Goal: Find contact information: Find contact information

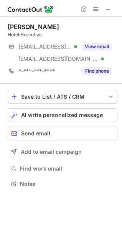
scroll to position [179, 122]
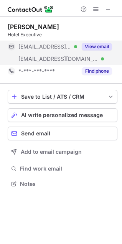
click at [92, 48] on button "View email" at bounding box center [97, 47] width 30 height 8
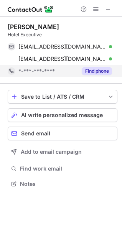
click at [98, 72] on button "Find phone" at bounding box center [97, 71] width 30 height 8
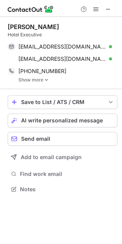
scroll to position [184, 122]
click at [41, 78] on link "Show more" at bounding box center [67, 79] width 99 height 5
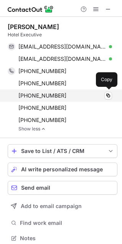
click at [52, 94] on span "[PHONE_NUMBER]" at bounding box center [42, 95] width 48 height 7
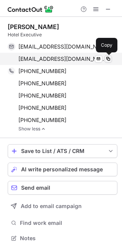
click at [107, 60] on span at bounding box center [108, 59] width 6 height 6
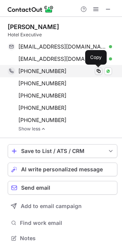
click at [99, 71] on span at bounding box center [98, 71] width 6 height 6
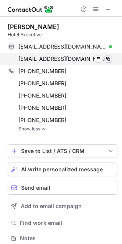
click at [109, 60] on span at bounding box center [108, 59] width 6 height 6
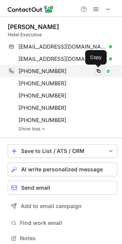
click at [97, 72] on span at bounding box center [98, 71] width 6 height 6
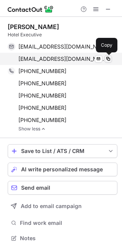
click at [107, 59] on span at bounding box center [108, 59] width 6 height 6
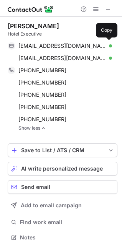
scroll to position [0, 0]
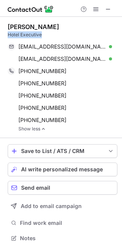
drag, startPoint x: 6, startPoint y: 34, endPoint x: 45, endPoint y: 36, distance: 38.7
click at [44, 35] on div "[PERSON_NAME] Hotel Executive [EMAIL_ADDRESS][DOMAIN_NAME] Verified Send email …" at bounding box center [61, 133] width 122 height 233
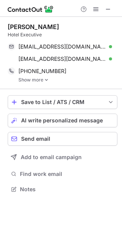
scroll to position [184, 122]
click at [34, 80] on link "Show more" at bounding box center [67, 79] width 99 height 5
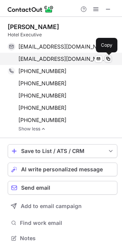
click at [106, 60] on span at bounding box center [108, 59] width 6 height 6
